Goal: Information Seeking & Learning: Learn about a topic

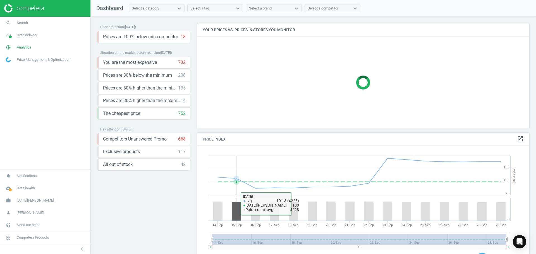
scroll to position [119, 336]
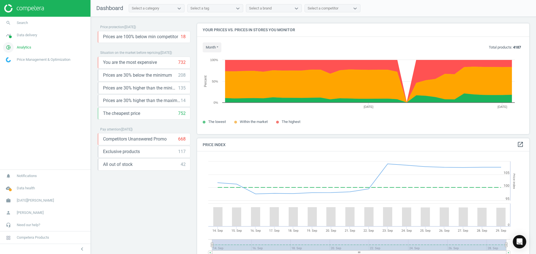
click at [6, 49] on icon "pie_chart_outlined" at bounding box center [8, 47] width 11 height 11
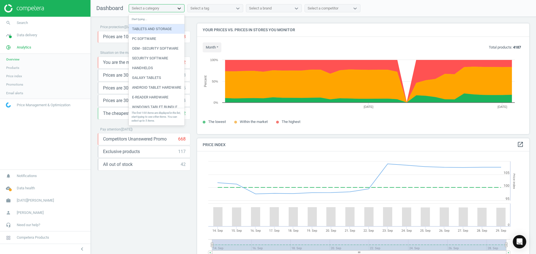
click at [181, 7] on icon at bounding box center [179, 9] width 6 height 6
type input "cell"
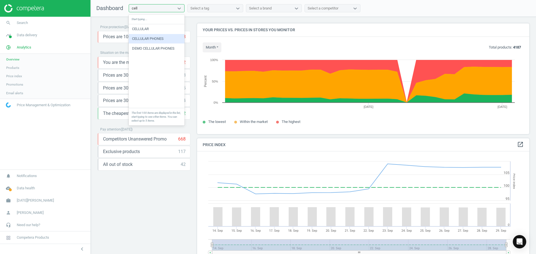
click at [169, 37] on div "CELLULAR PHONES" at bounding box center [157, 38] width 56 height 9
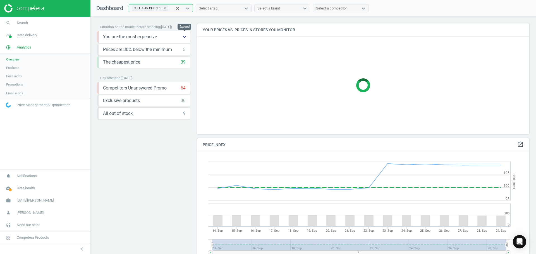
click at [180, 38] on button "keyboard_arrow_down" at bounding box center [184, 36] width 11 height 11
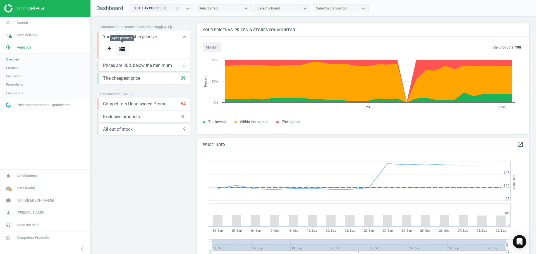
click at [121, 51] on icon "storage" at bounding box center [122, 49] width 7 height 7
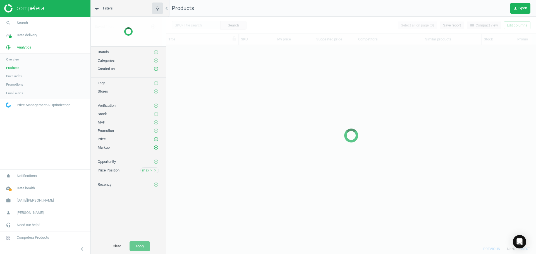
scroll to position [190, 365]
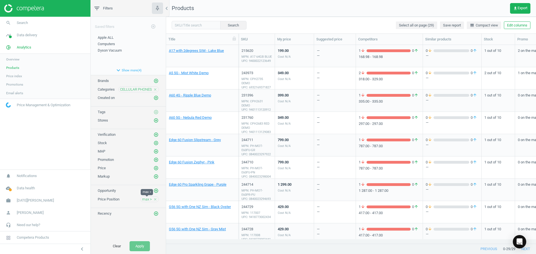
click at [148, 200] on span "max >" at bounding box center [147, 199] width 10 height 5
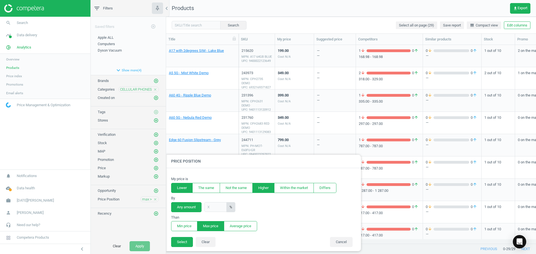
click at [184, 187] on button "Lower" at bounding box center [181, 188] width 21 height 10
click at [185, 228] on button "Min price" at bounding box center [184, 226] width 26 height 10
click at [182, 243] on button "Select" at bounding box center [182, 242] width 22 height 10
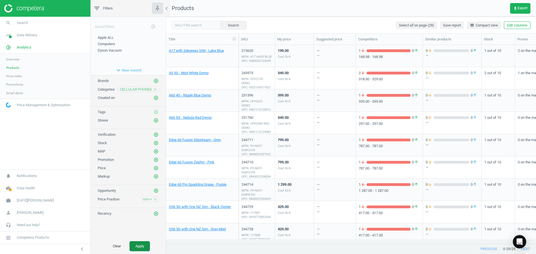
click at [141, 249] on button "Apply" at bounding box center [139, 246] width 20 height 10
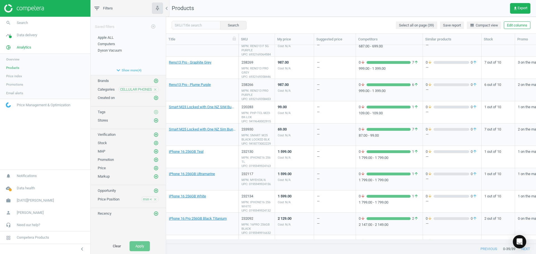
scroll to position [676, 0]
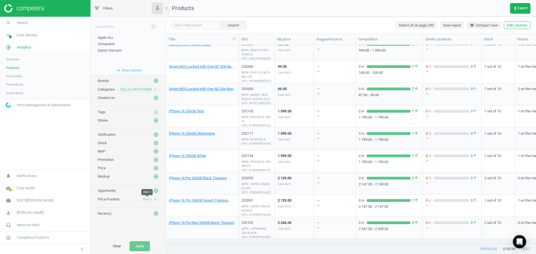
click at [149, 198] on span "min <" at bounding box center [147, 199] width 9 height 5
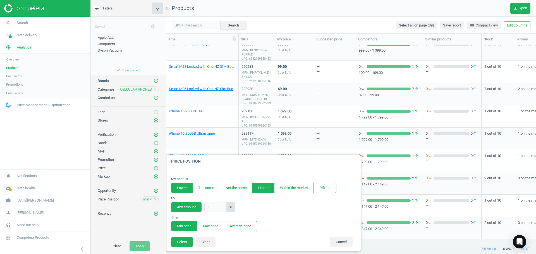
click at [256, 188] on button "Higher" at bounding box center [263, 188] width 22 height 10
click at [181, 245] on button "Select" at bounding box center [182, 242] width 22 height 10
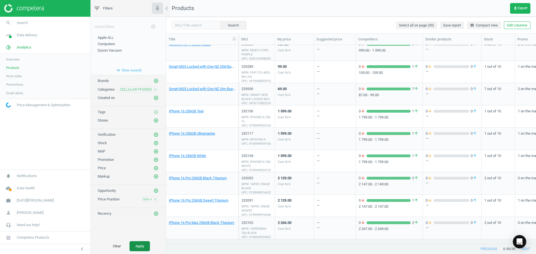
click at [145, 248] on button "Apply" at bounding box center [139, 246] width 20 height 10
